Goal: Task Accomplishment & Management: Manage account settings

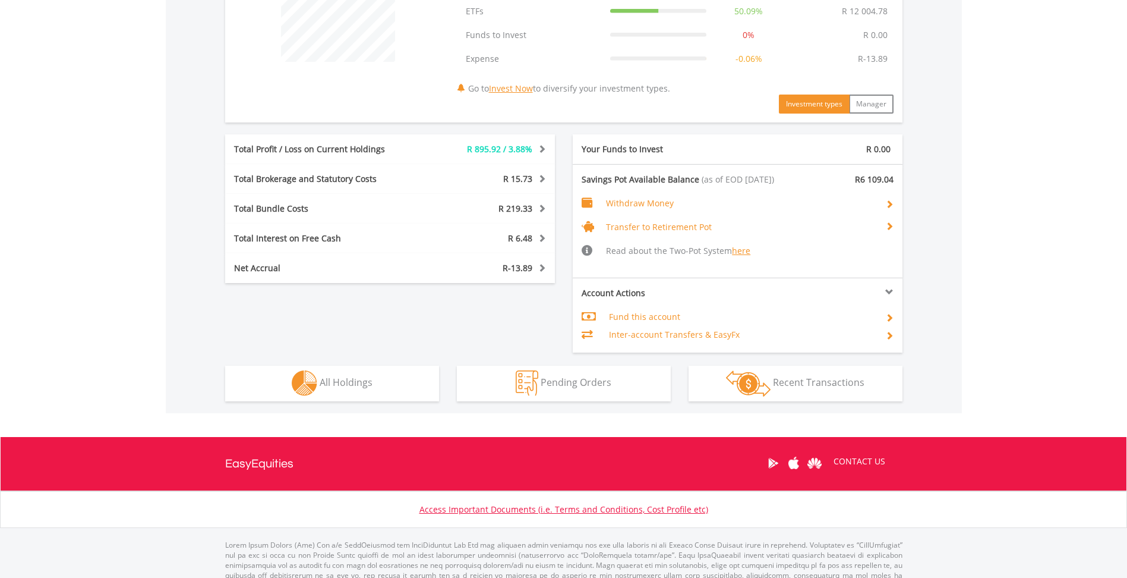
scroll to position [535, 0]
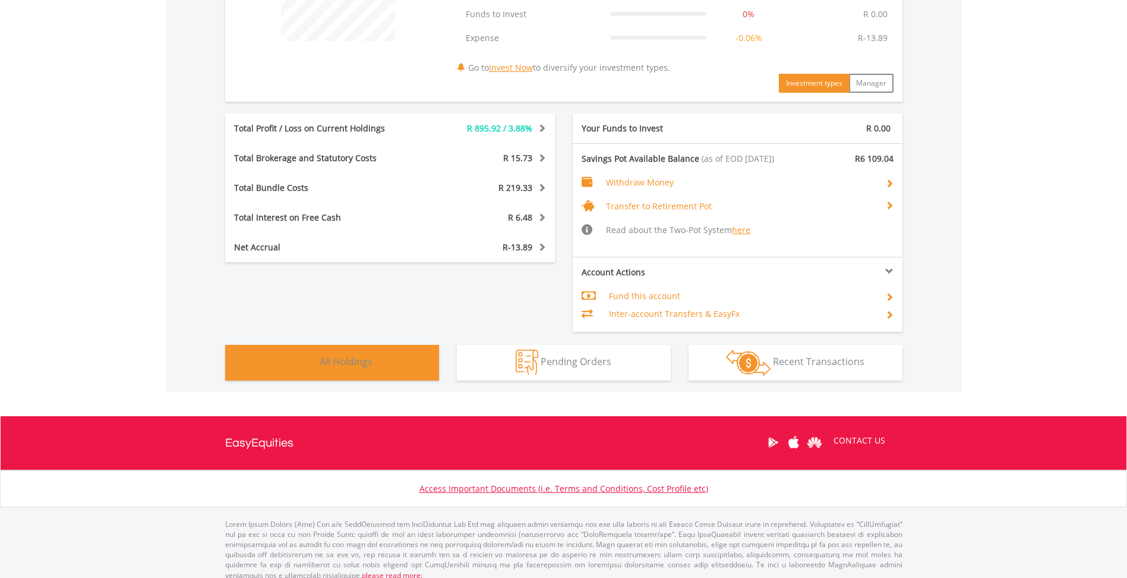
click at [368, 361] on span "All Holdings" at bounding box center [346, 361] width 53 height 13
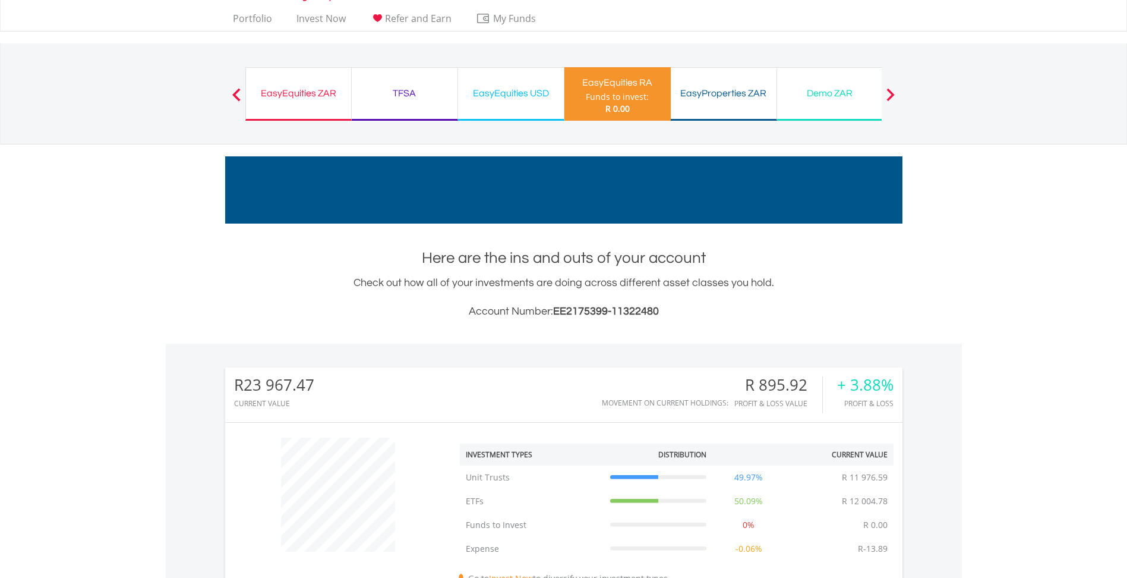
scroll to position [0, 0]
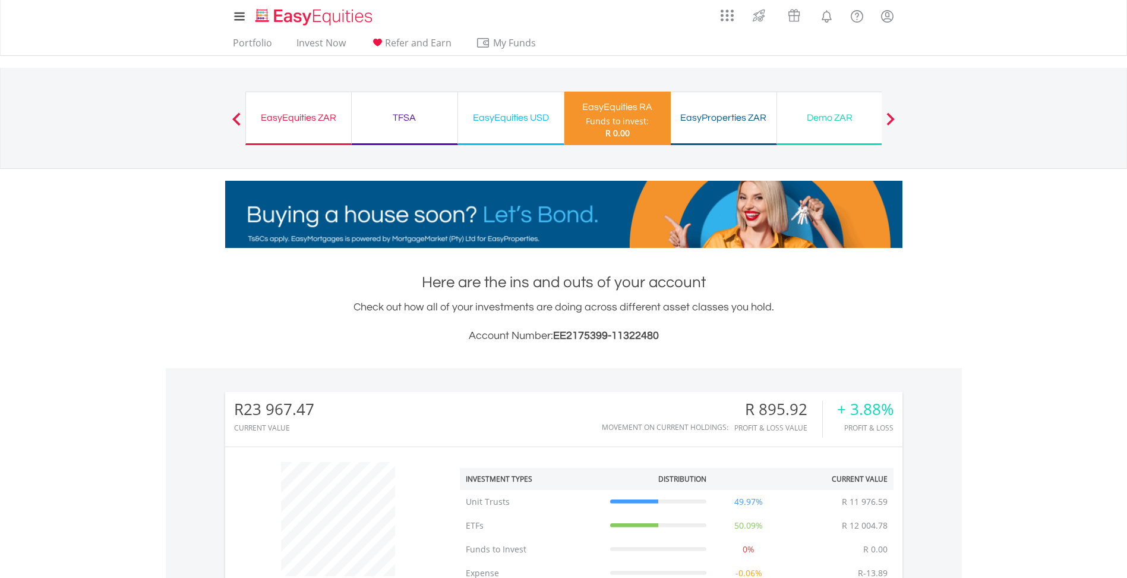
click at [302, 112] on div "EasyEquities ZAR" at bounding box center [298, 117] width 91 height 17
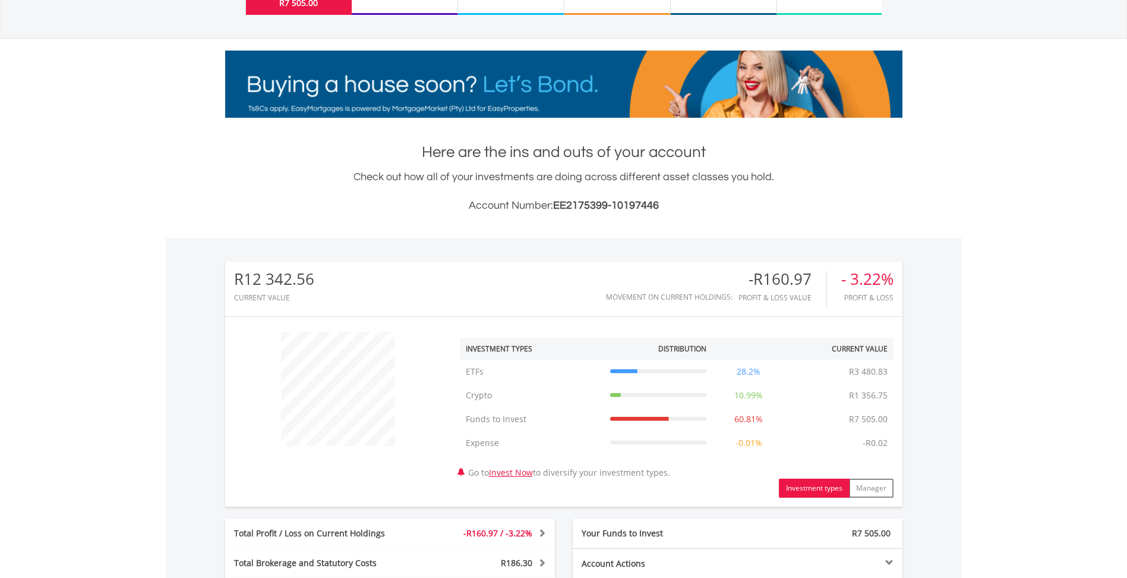
scroll to position [357, 0]
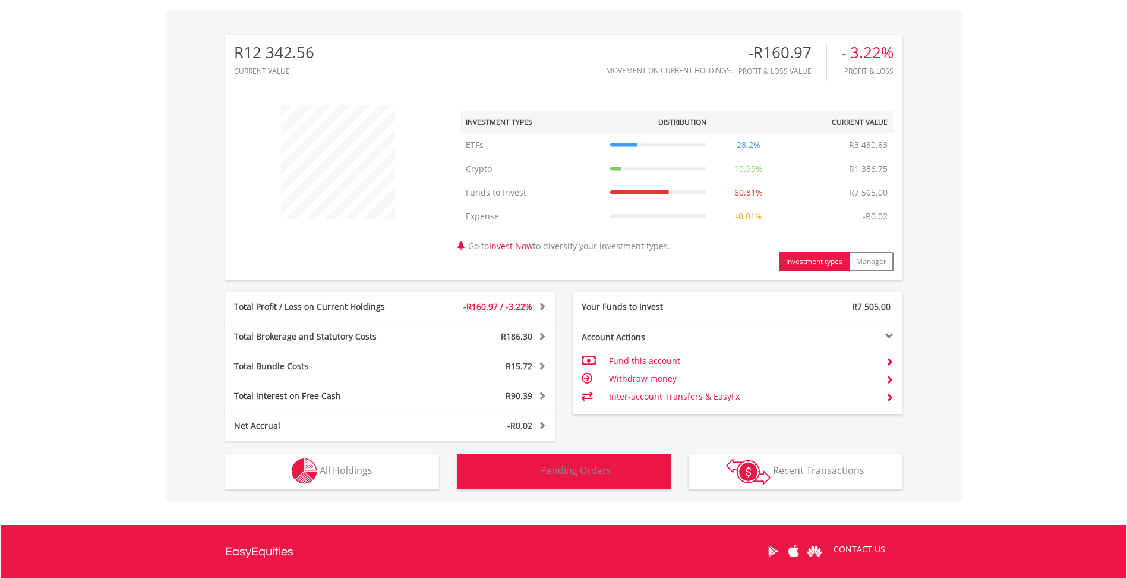
click at [587, 464] on span "Pending Orders" at bounding box center [576, 470] width 71 height 13
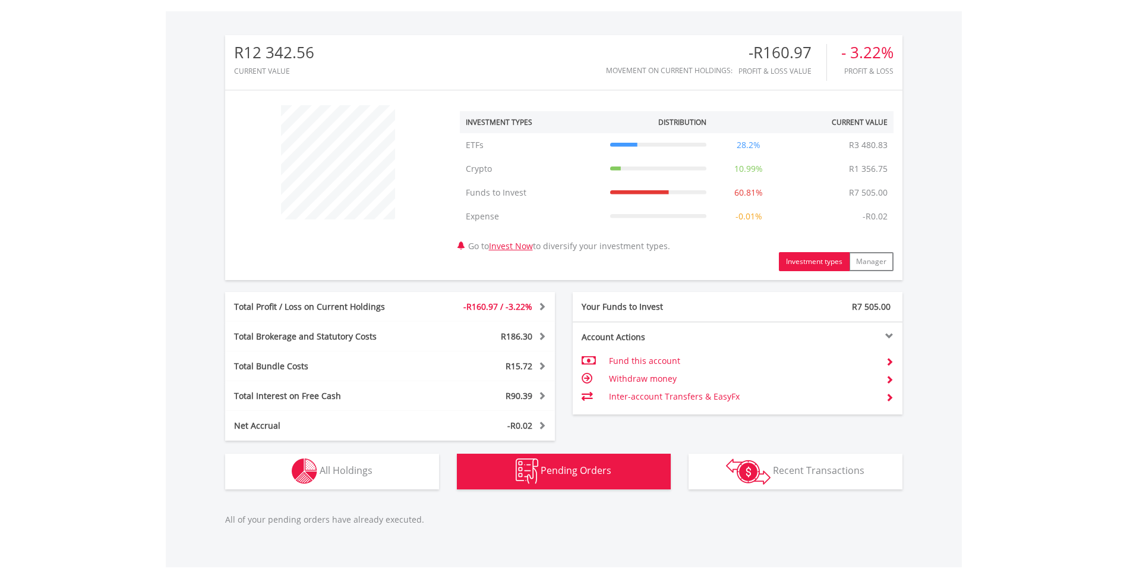
scroll to position [541, 0]
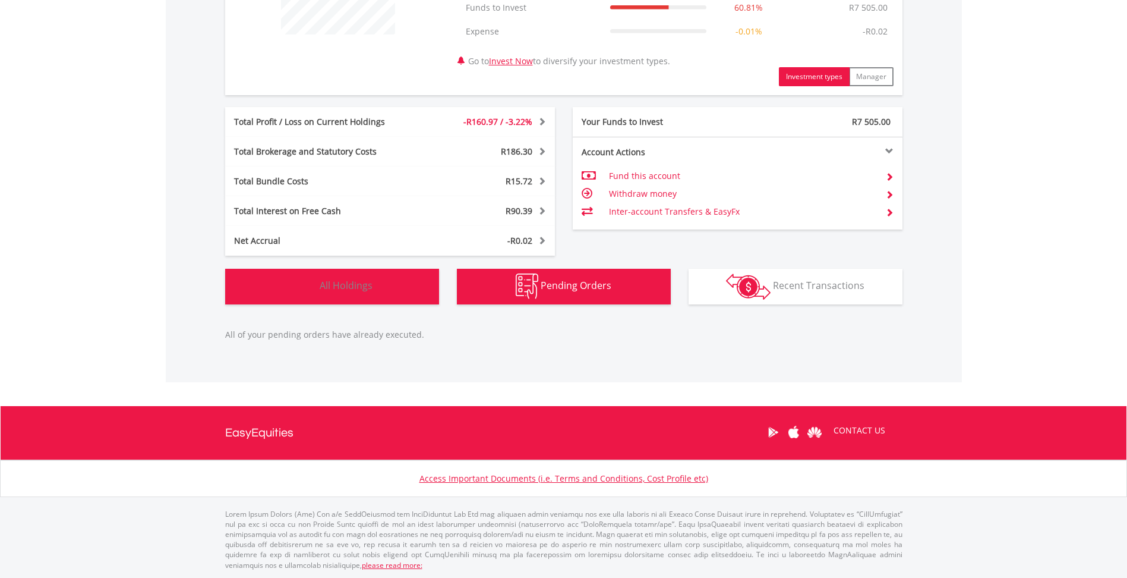
click at [384, 286] on button "Holdings All Holdings" at bounding box center [332, 287] width 214 height 36
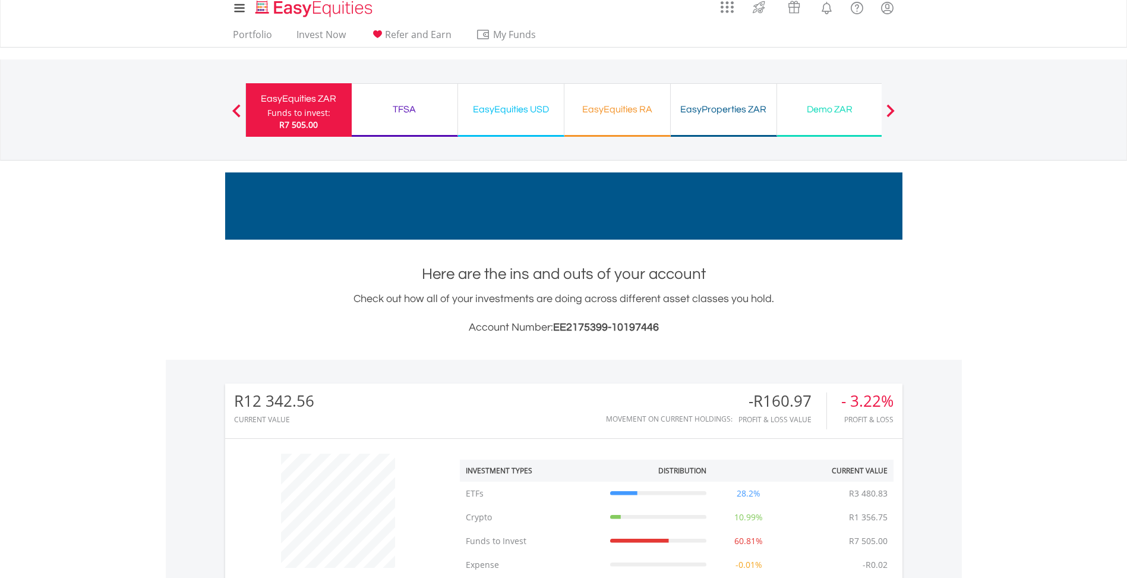
scroll to position [0, 0]
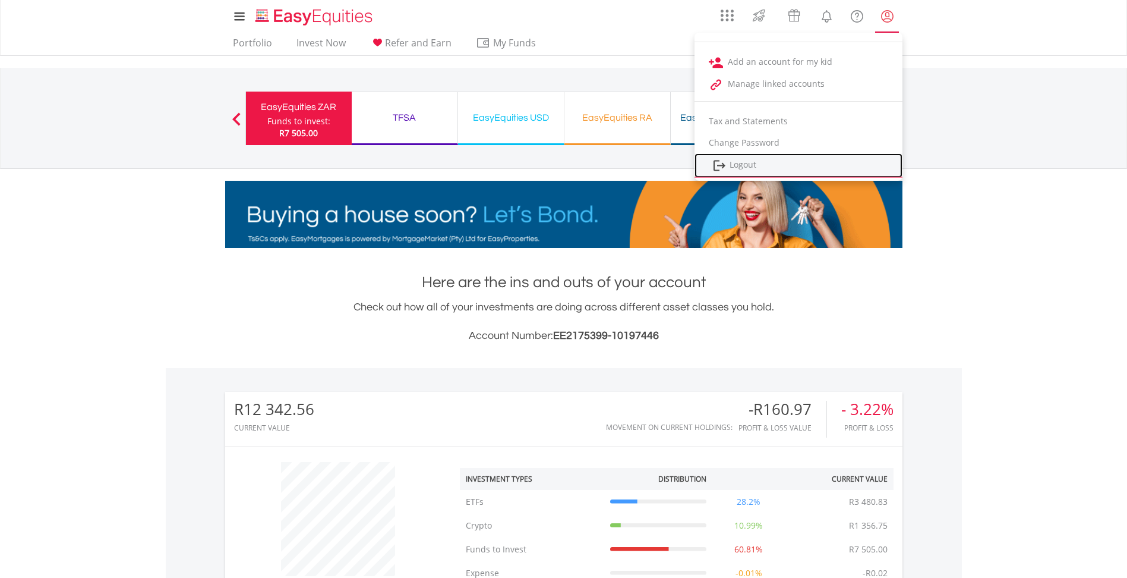
click at [753, 163] on link "Logout" at bounding box center [799, 165] width 208 height 24
